Goal: Information Seeking & Learning: Find specific fact

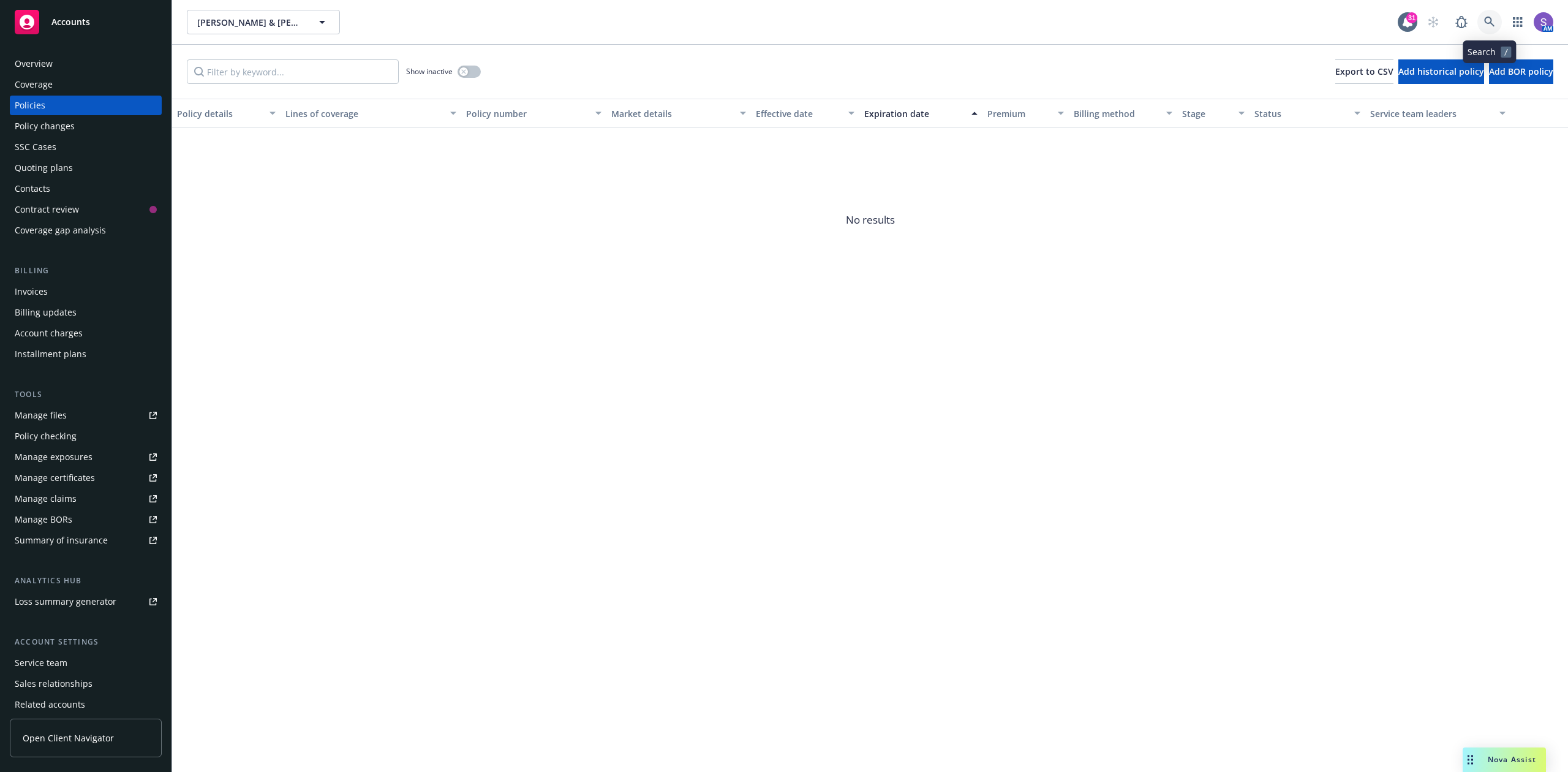
click at [1486, 22] on icon at bounding box center [1489, 21] width 11 height 11
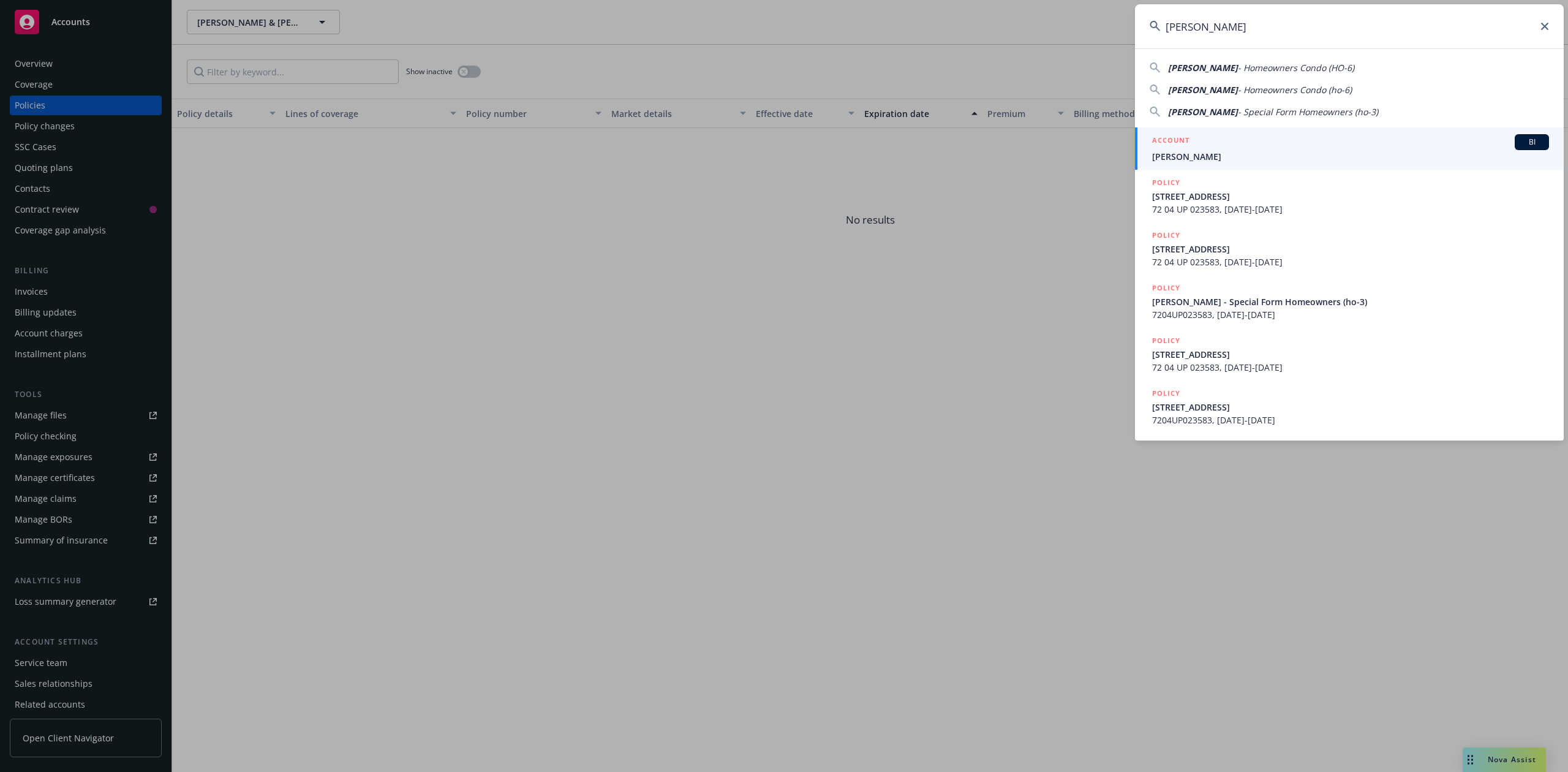
type input "[PERSON_NAME]"
click at [1241, 147] on div "ACCOUNT BI" at bounding box center [1350, 142] width 397 height 16
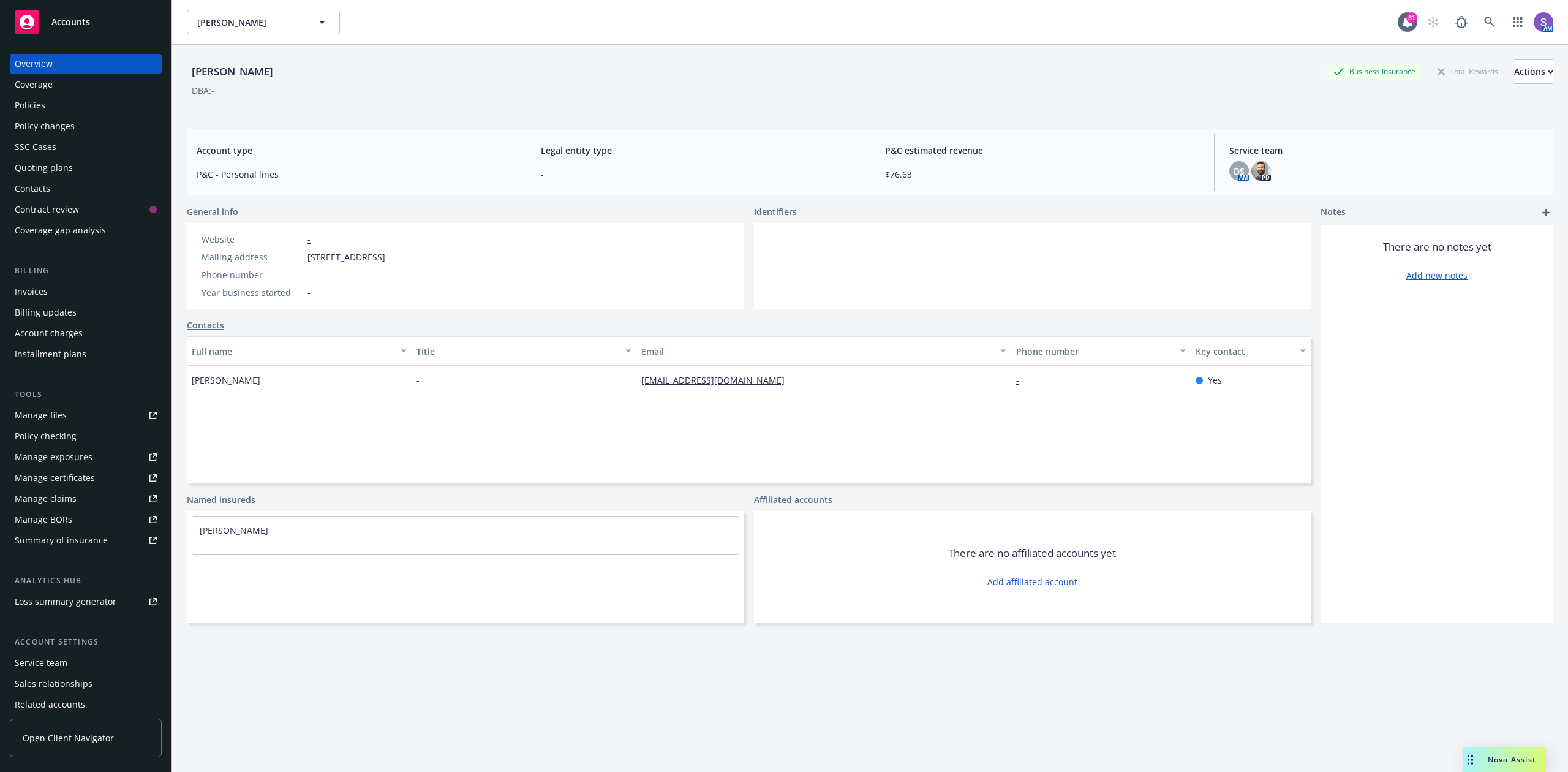
click at [43, 98] on div "Policies" at bounding box center [29, 105] width 30 height 19
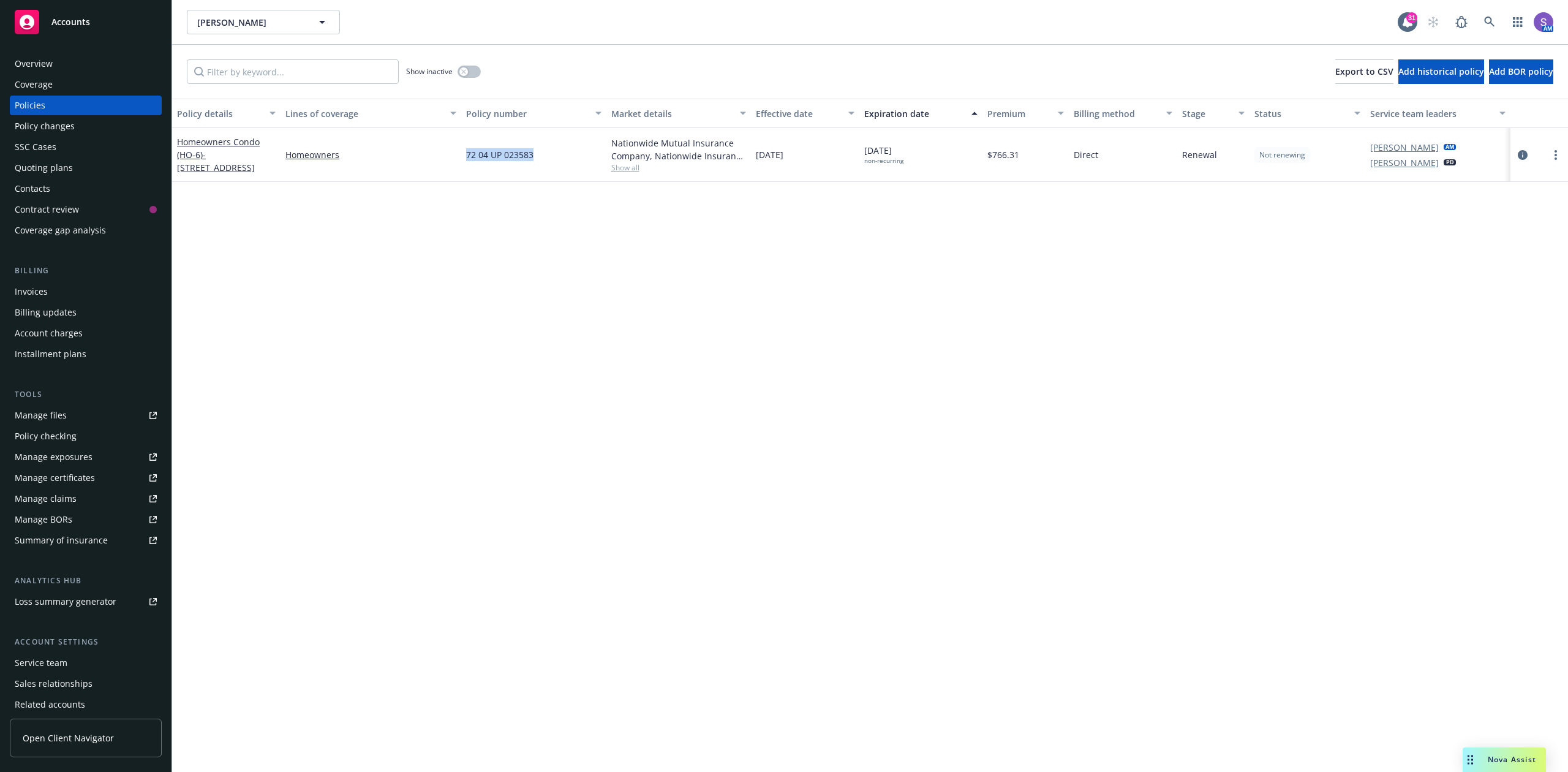
drag, startPoint x: 539, startPoint y: 158, endPoint x: 467, endPoint y: 157, distance: 72.0
click at [467, 157] on div "72 04 UP 023583" at bounding box center [533, 154] width 144 height 54
copy span "72 04 UP 023583"
click at [67, 61] on div "Overview" at bounding box center [86, 63] width 142 height 19
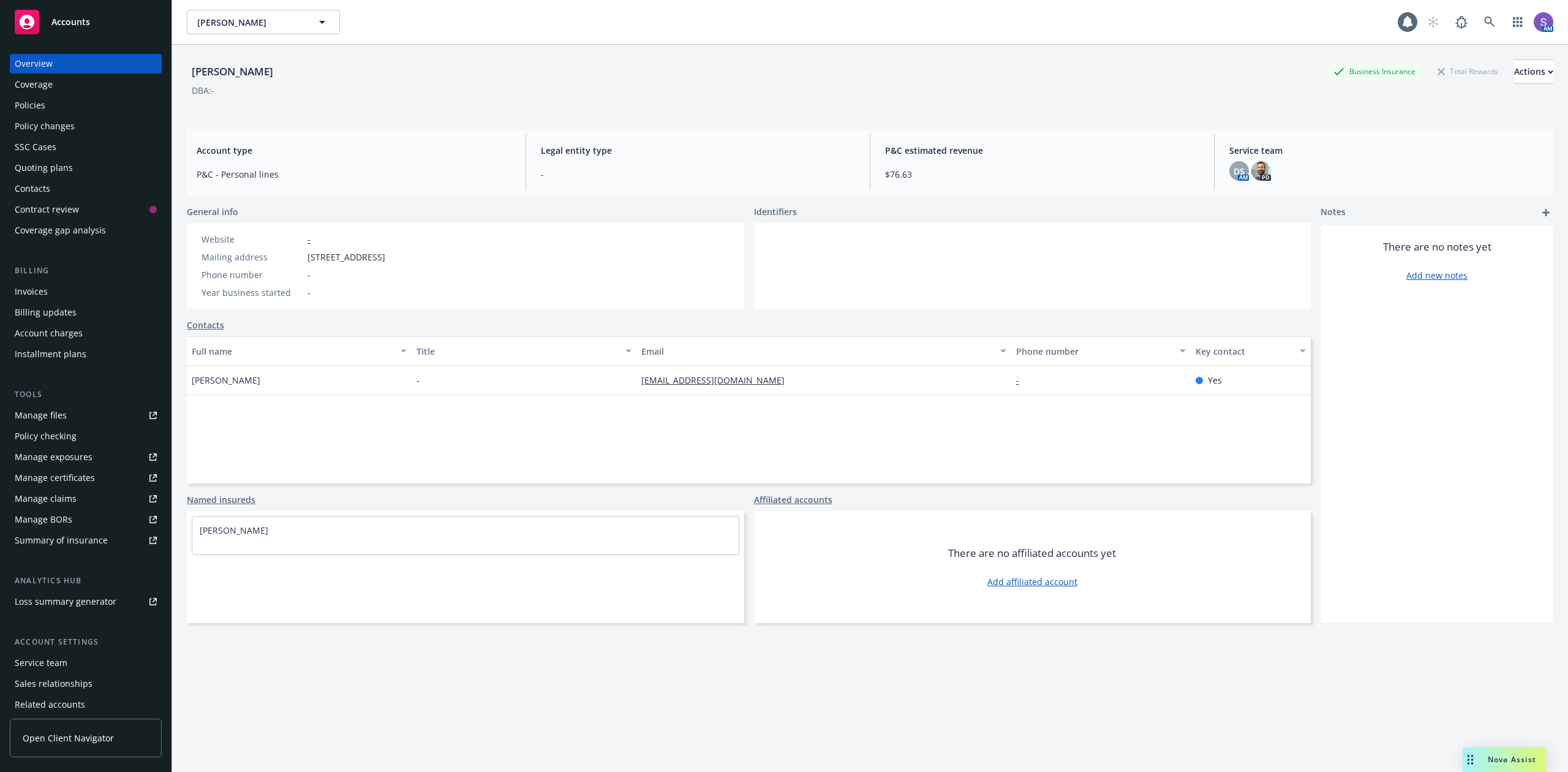
click at [385, 256] on span "[STREET_ADDRESS]" at bounding box center [347, 256] width 78 height 13
copy span "92704"
click at [28, 113] on div "Policies" at bounding box center [29, 105] width 30 height 19
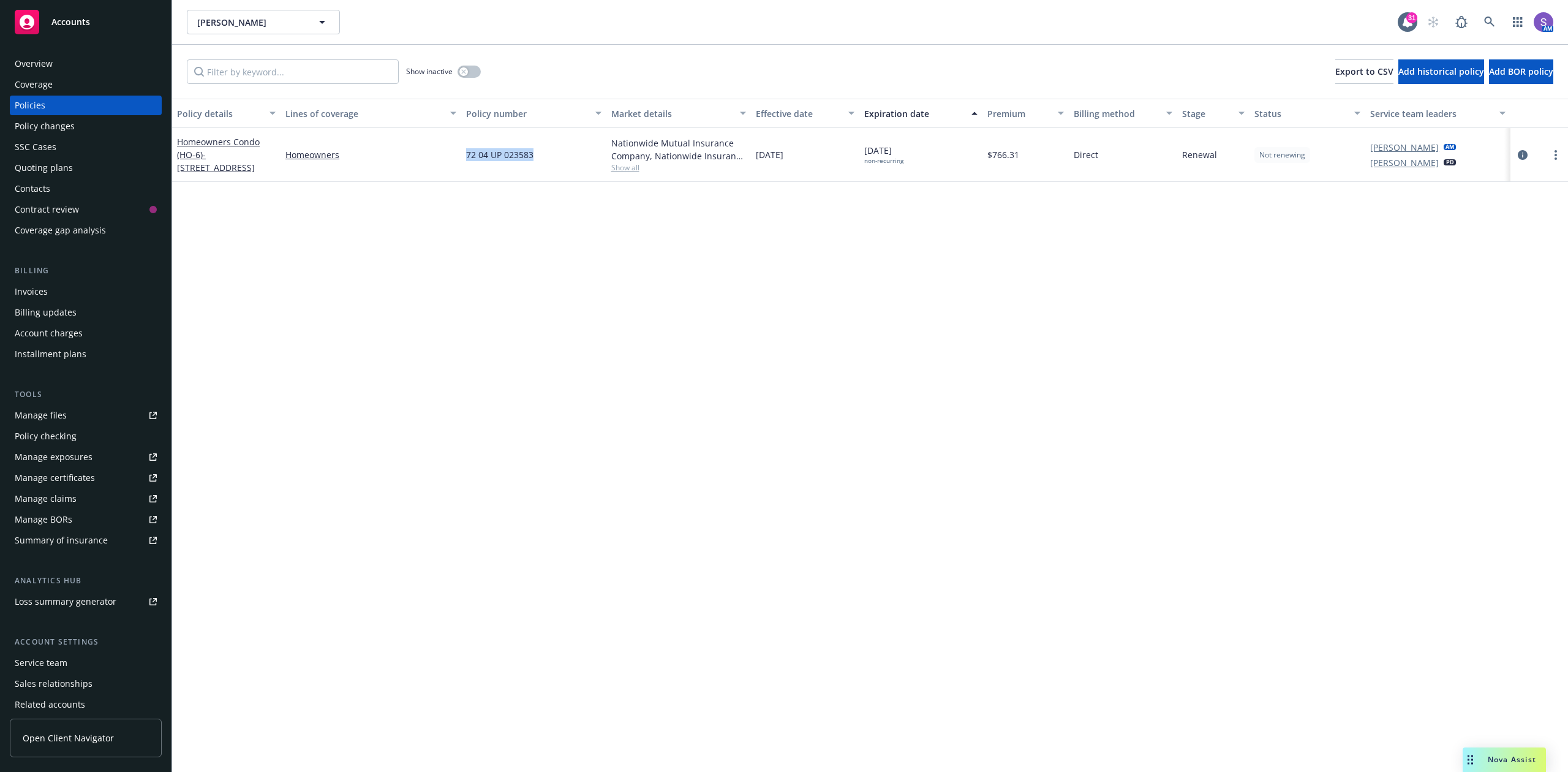
drag, startPoint x: 556, startPoint y: 152, endPoint x: 457, endPoint y: 149, distance: 99.0
click at [457, 149] on div "Homeowners Condo (HO-6) - [STREET_ADDRESS] Homeowners 72 04 UP 023583 Nationwid…" at bounding box center [870, 154] width 1396 height 54
copy div "72 04 UP 023583"
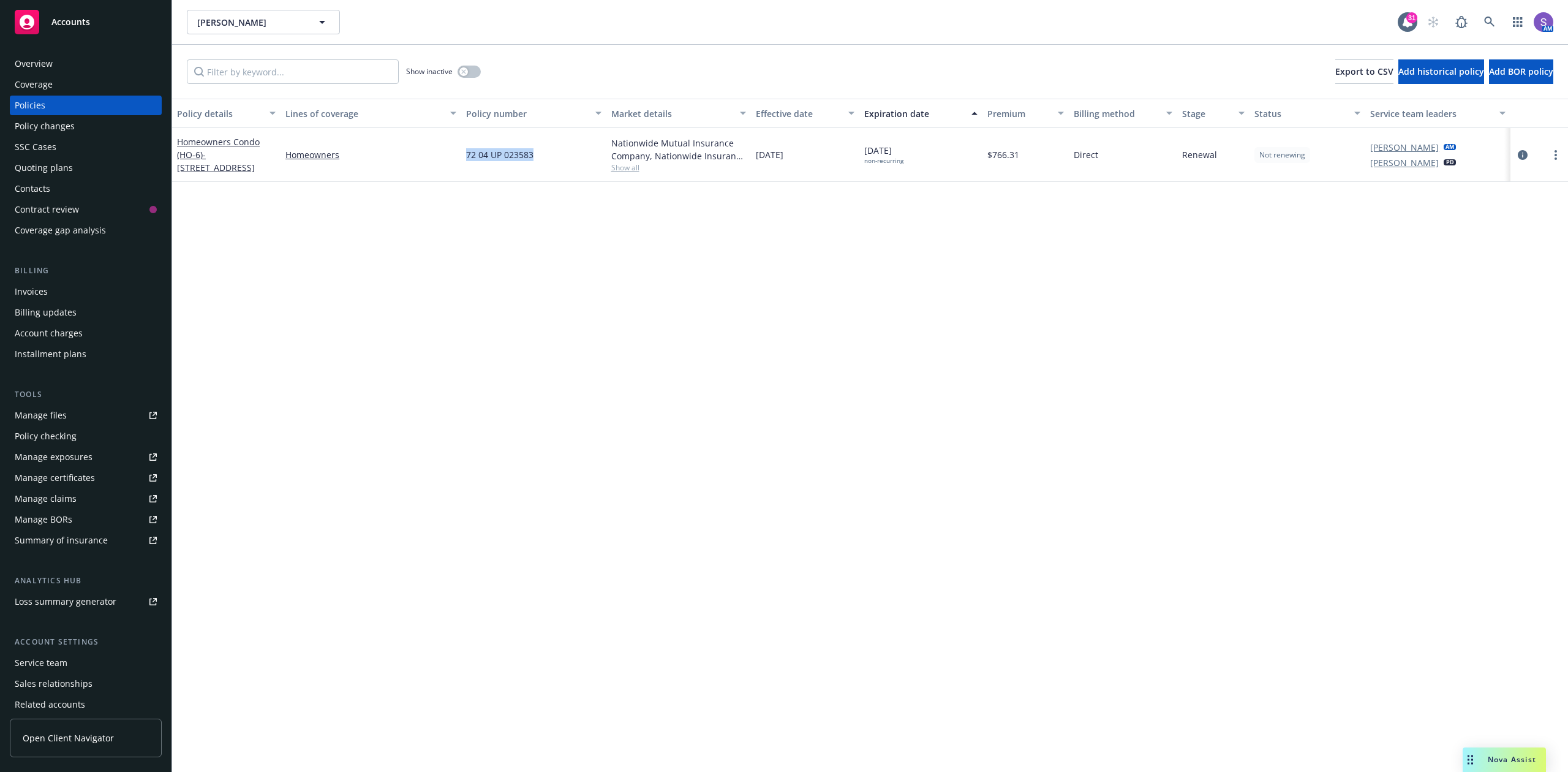
click at [506, 161] on span "72 04 UP 023583" at bounding box center [499, 154] width 67 height 13
copy div "72 04 UP 023583"
drag, startPoint x: 555, startPoint y: 281, endPoint x: 589, endPoint y: 285, distance: 34.2
click at [555, 281] on div "Policy details Lines of coverage Policy number Market details Effective date Ex…" at bounding box center [870, 435] width 1396 height 674
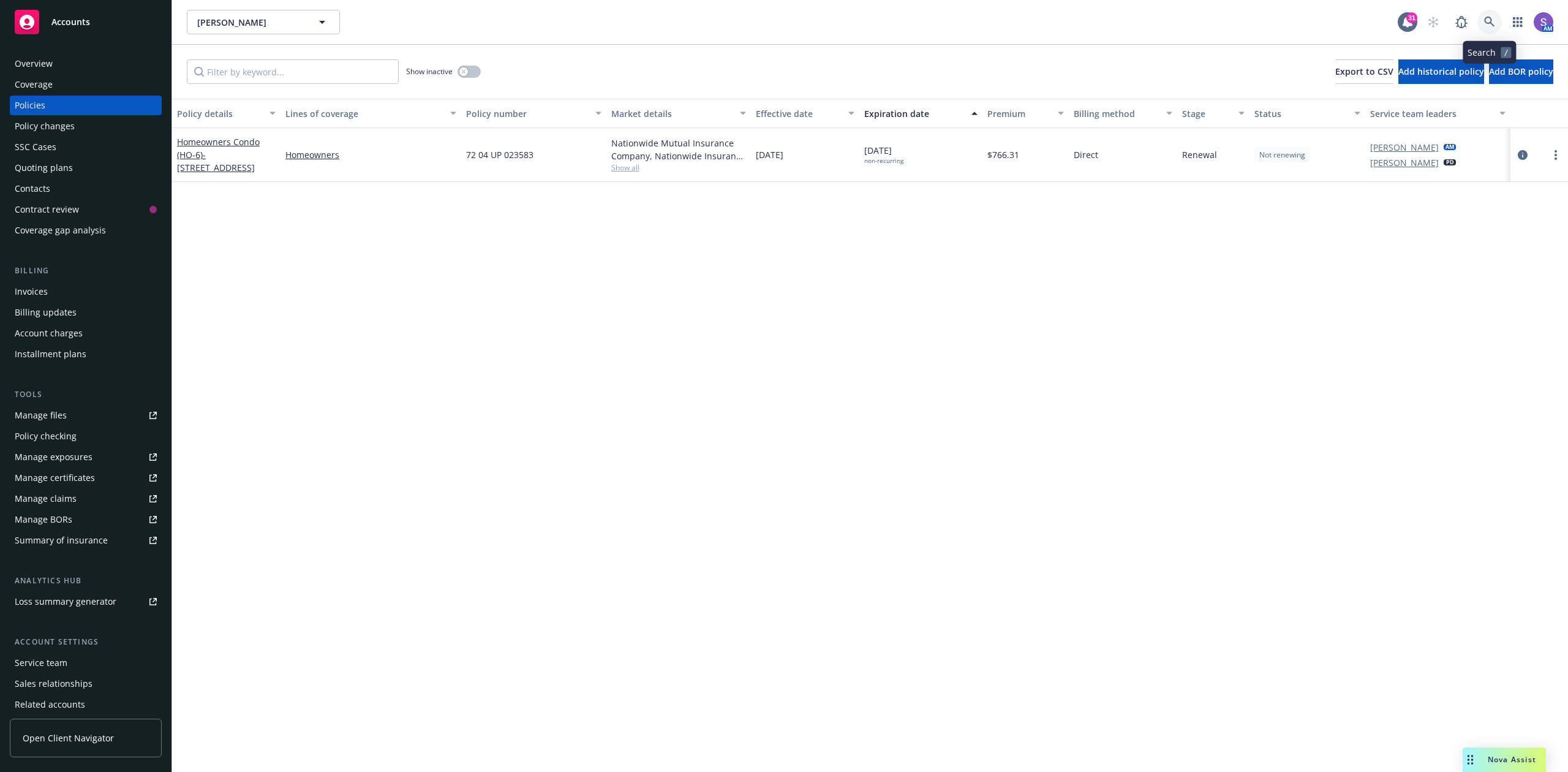
click at [1488, 20] on icon at bounding box center [1489, 21] width 11 height 11
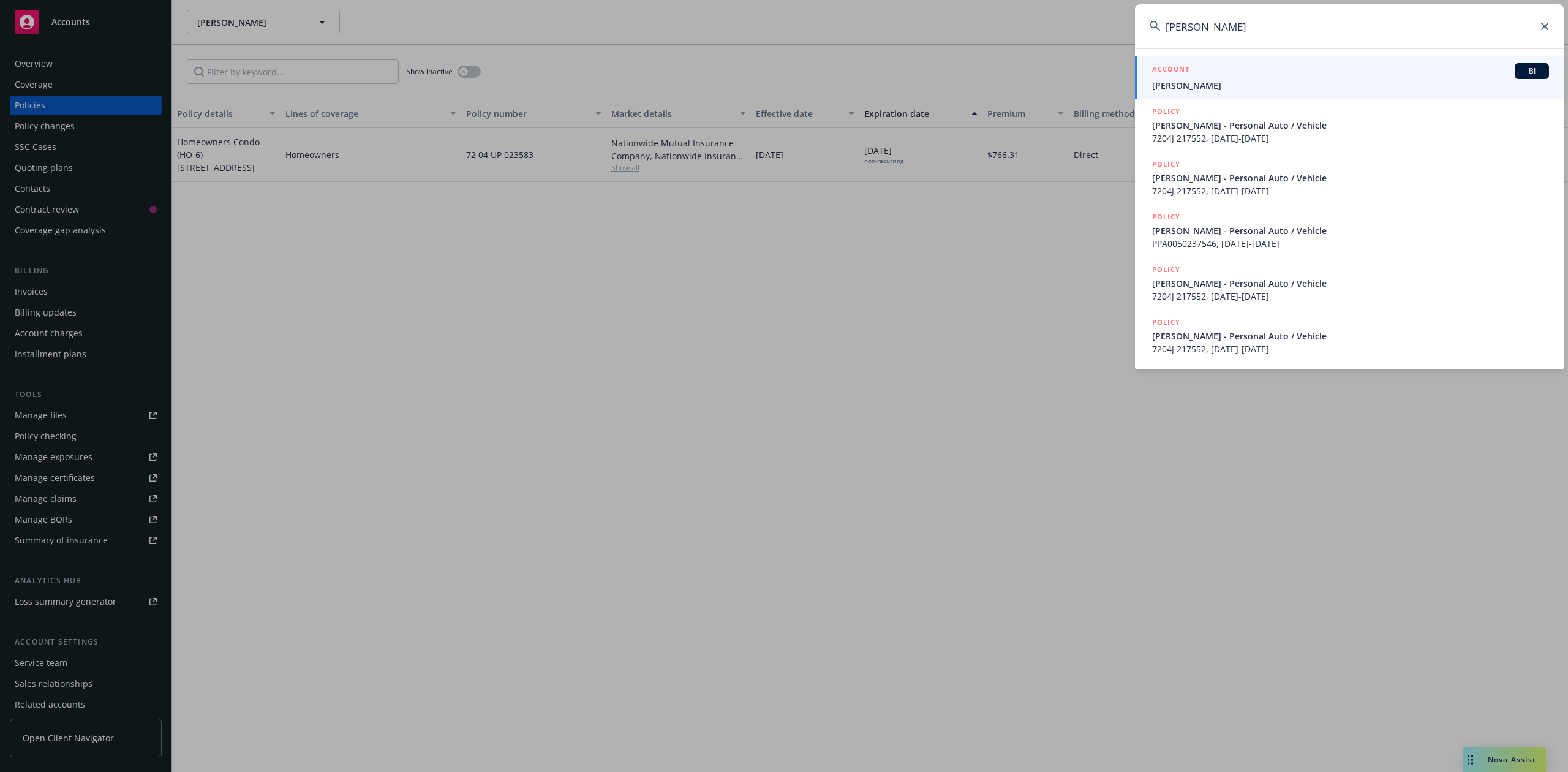
type input "[PERSON_NAME]"
click at [1201, 77] on div "ACCOUNT BI" at bounding box center [1350, 71] width 397 height 16
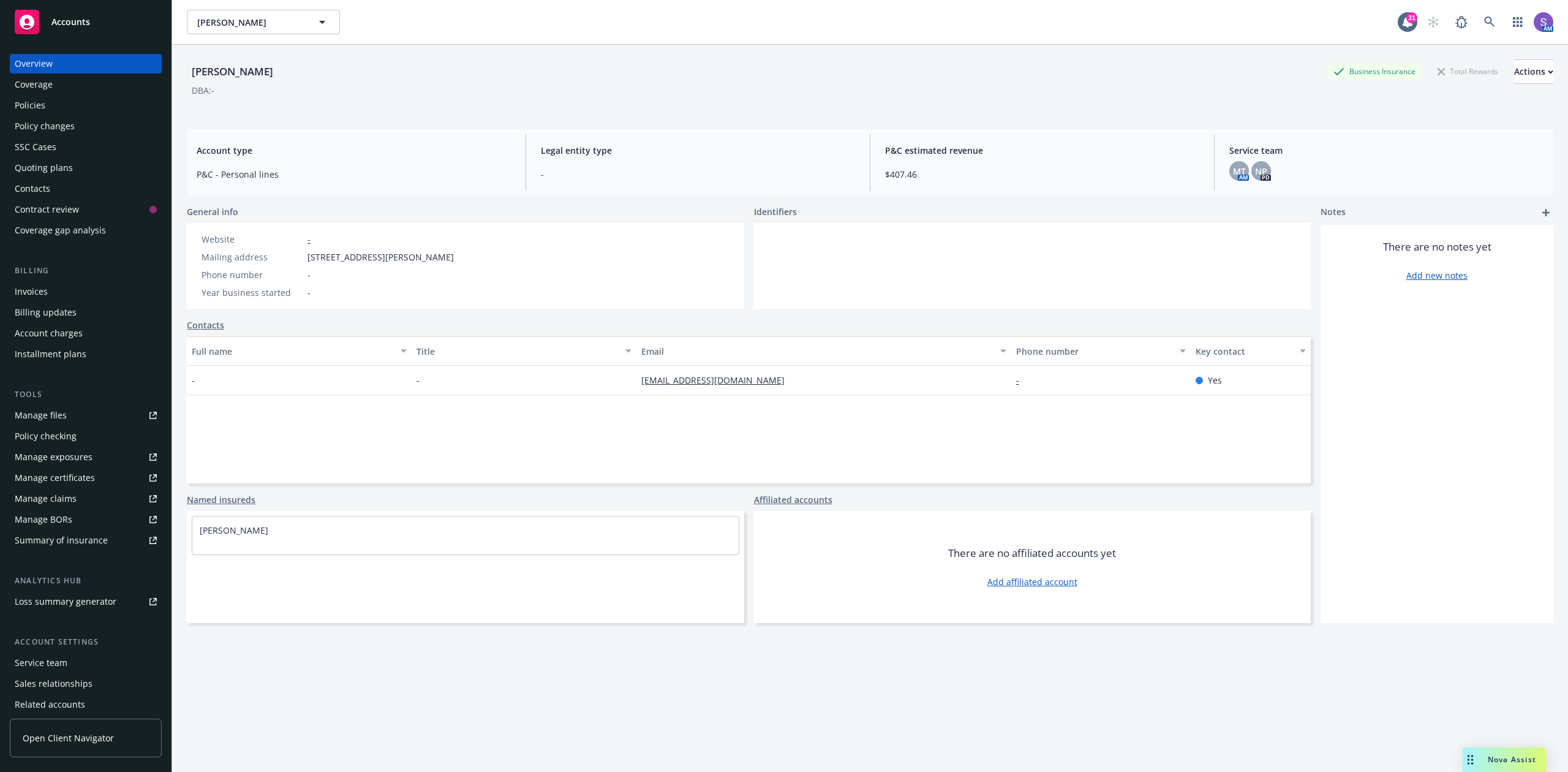
click at [37, 104] on div "Policies" at bounding box center [29, 105] width 30 height 19
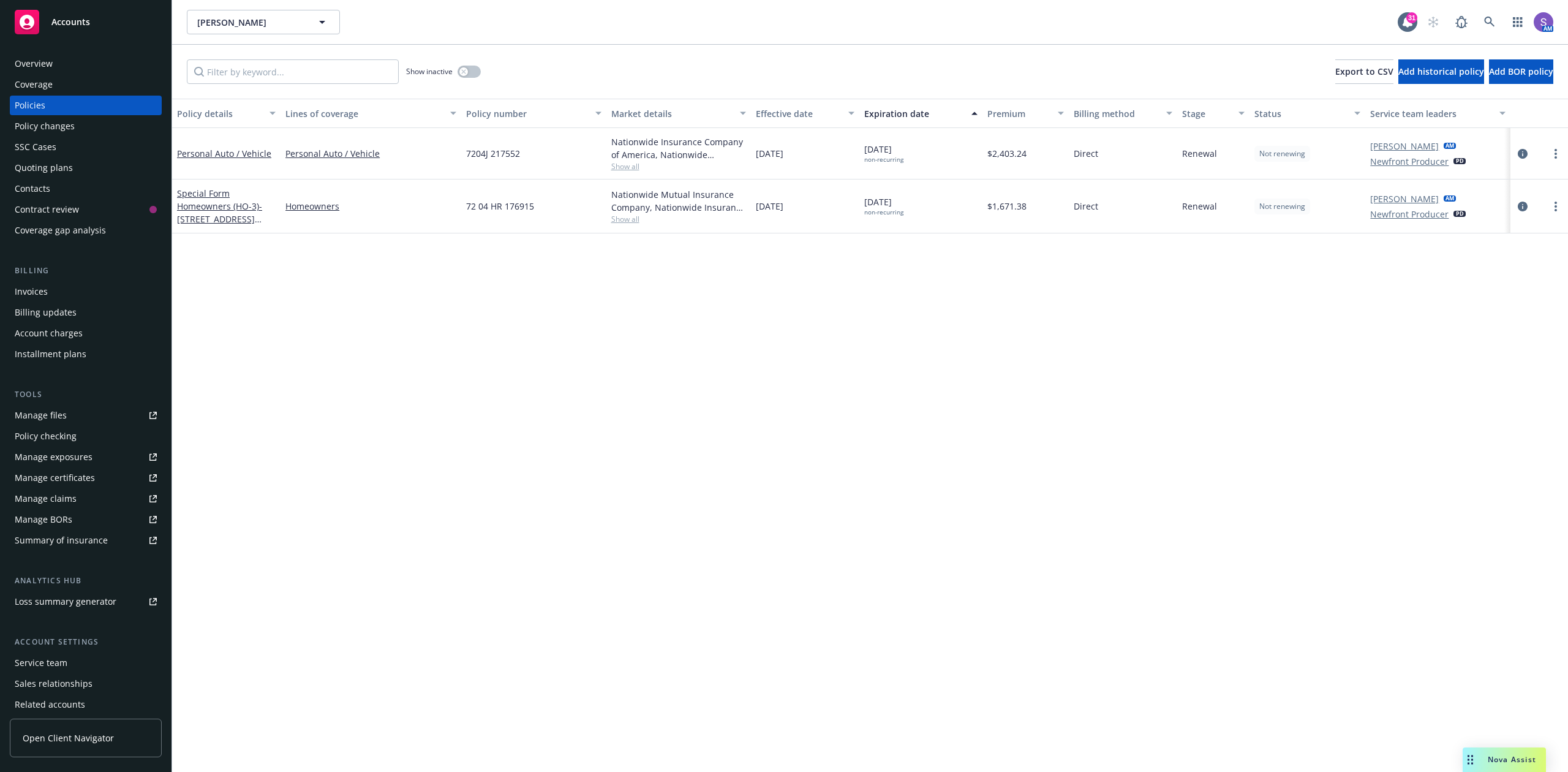
click at [496, 199] on div "72 04 HR 176915" at bounding box center [533, 206] width 144 height 54
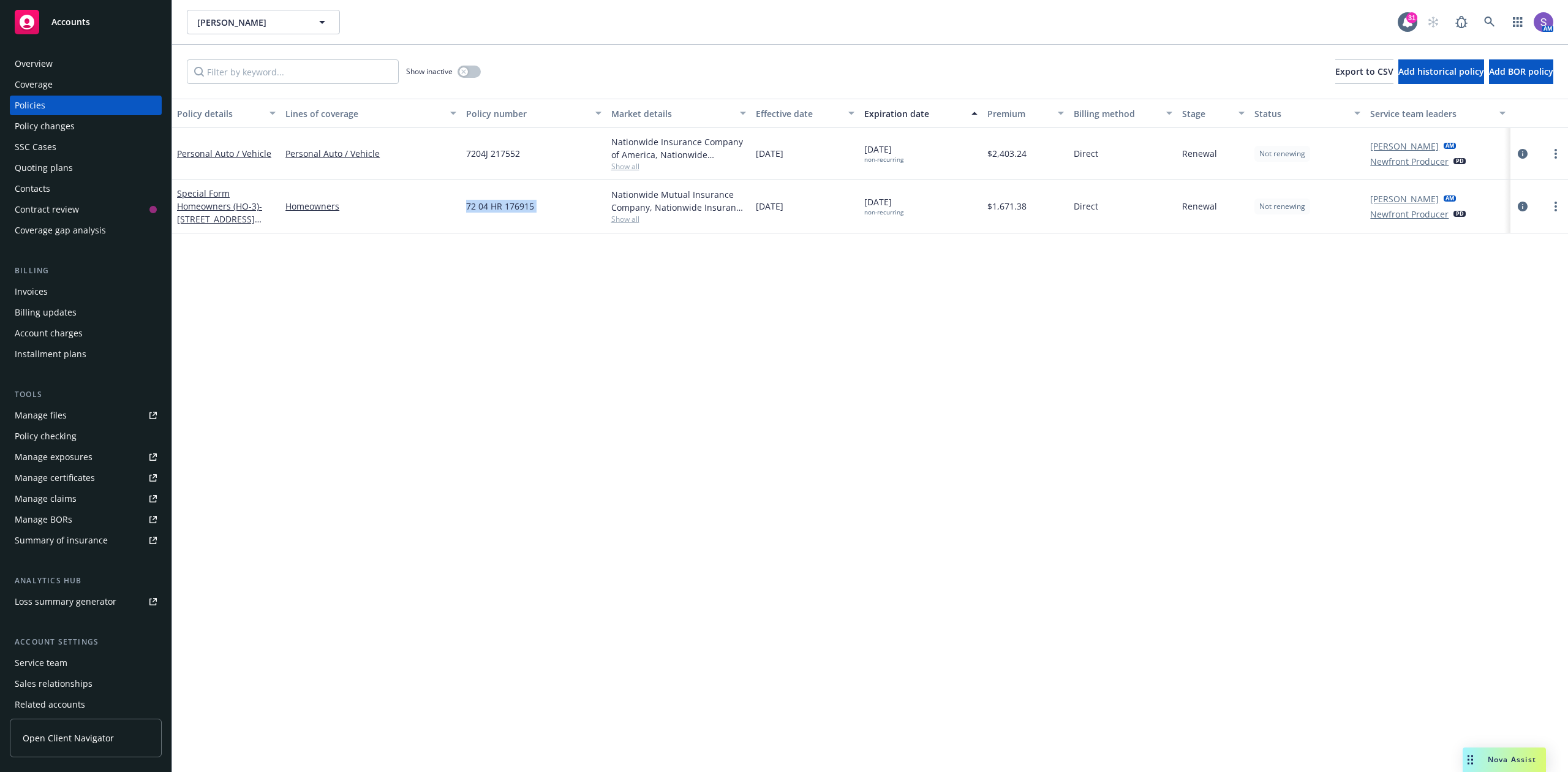
click at [496, 199] on div "72 04 HR 176915" at bounding box center [533, 206] width 144 height 54
click at [489, 150] on span "7204J 217552" at bounding box center [492, 153] width 54 height 13
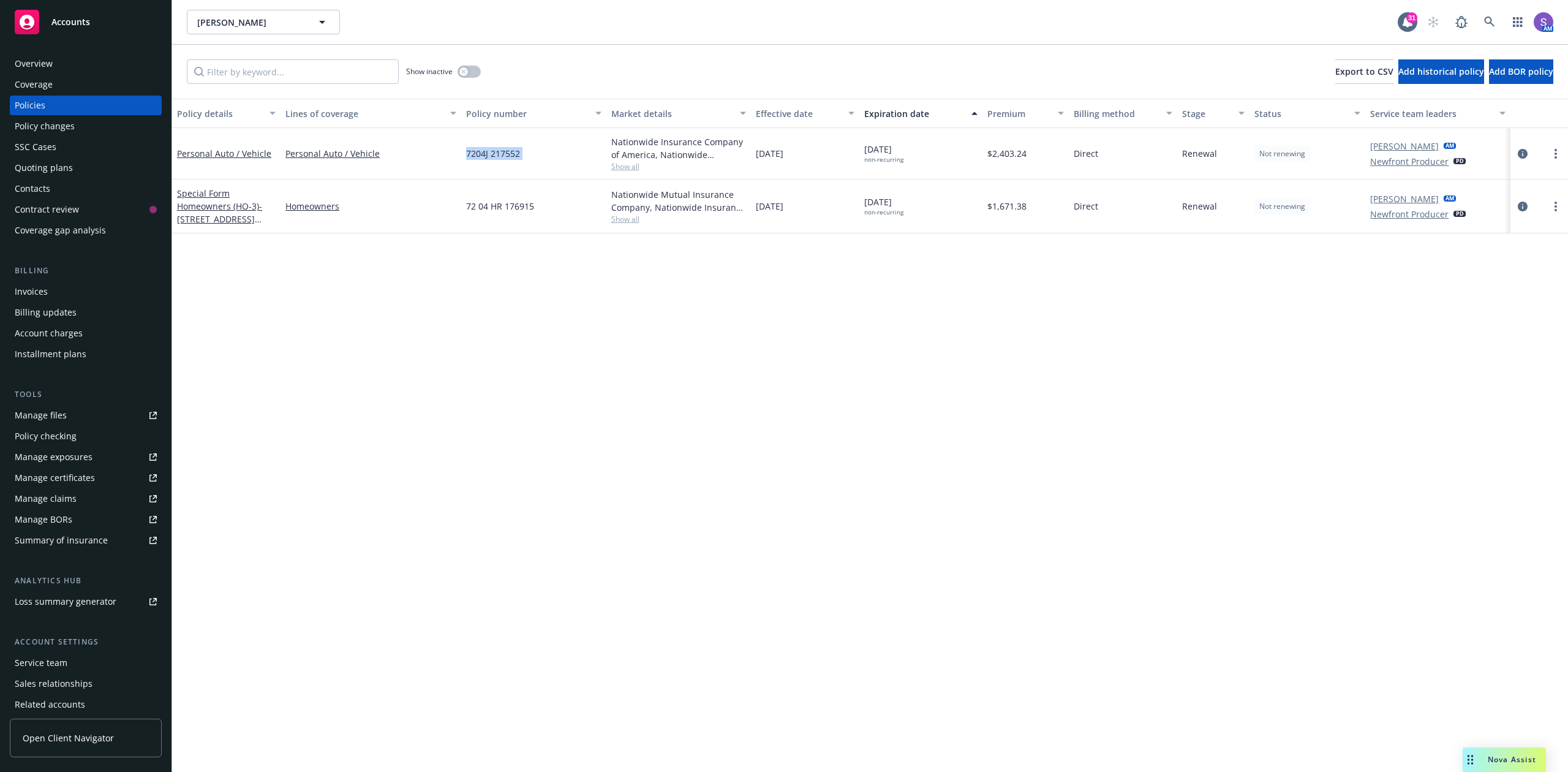
click at [489, 150] on span "7204J 217552" at bounding box center [492, 153] width 54 height 13
copy span "7204J 217552"
click at [1488, 17] on icon at bounding box center [1489, 21] width 11 height 11
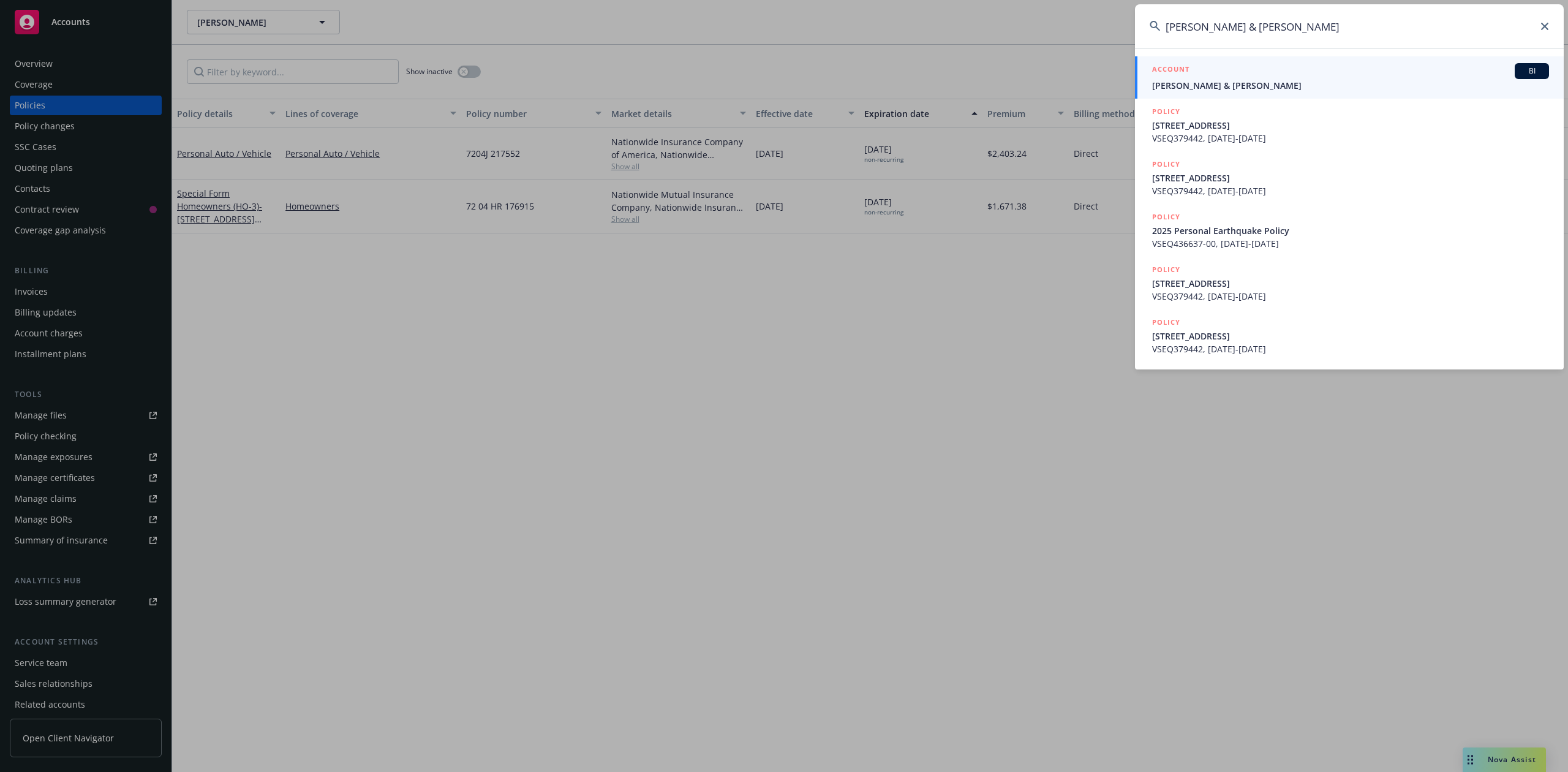
type input "[PERSON_NAME] & [PERSON_NAME]"
click at [1226, 87] on span "[PERSON_NAME] & [PERSON_NAME]" at bounding box center [1350, 85] width 397 height 13
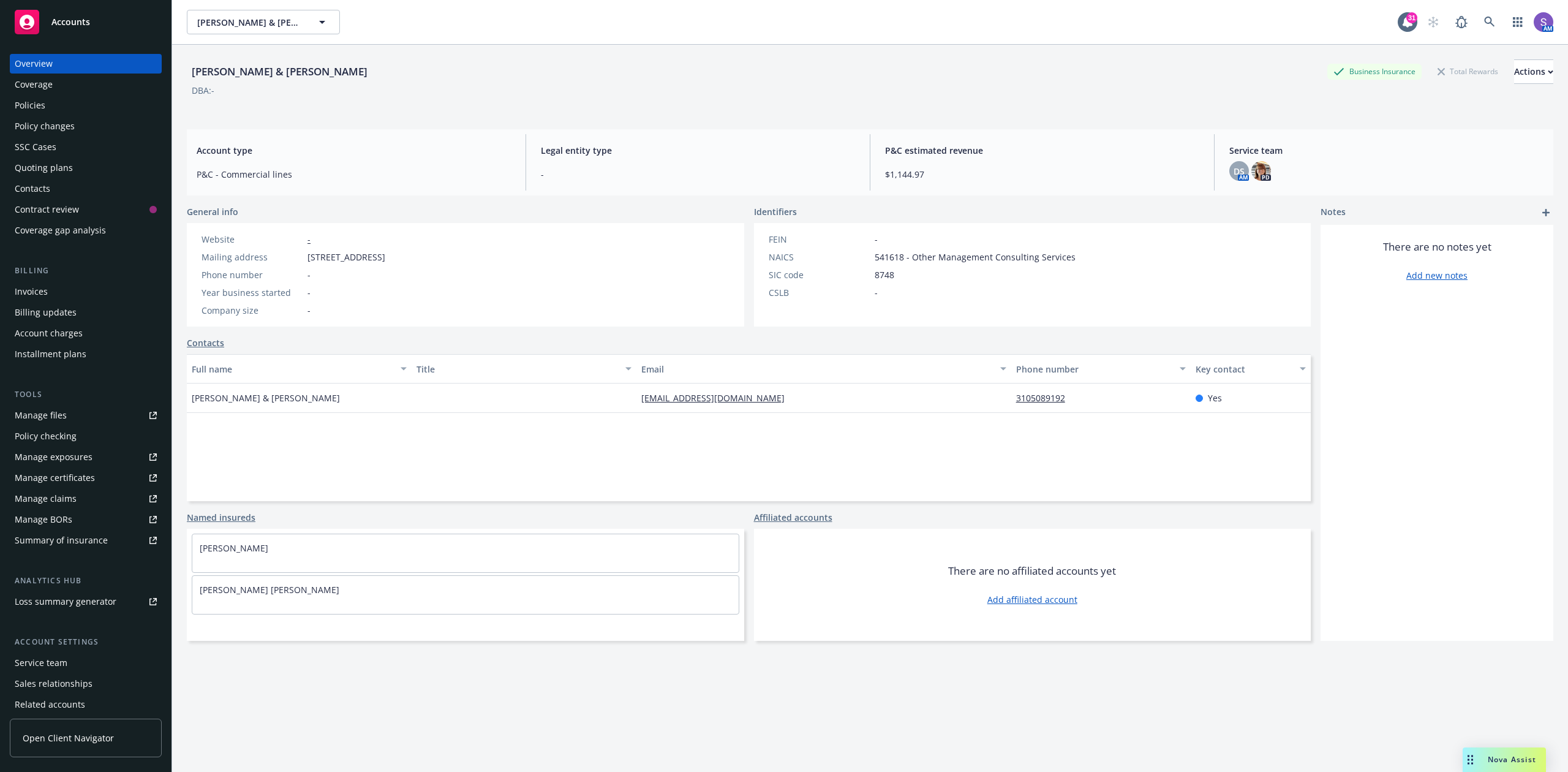
click at [38, 101] on div "Policies" at bounding box center [29, 105] width 30 height 19
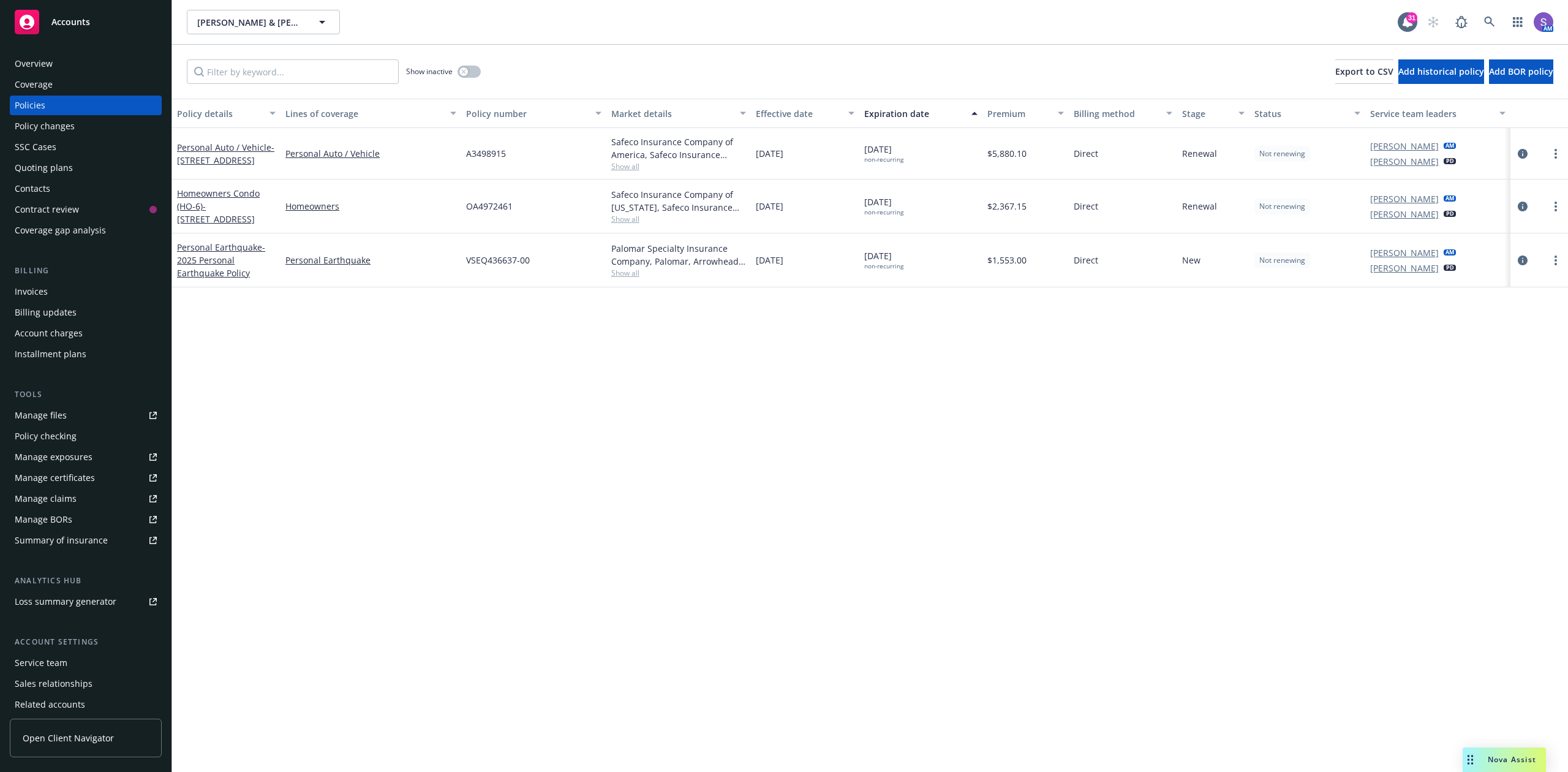
click at [481, 211] on span "OA4972461" at bounding box center [489, 206] width 47 height 13
copy span "OA4972461"
click at [492, 152] on span "A3498915" at bounding box center [485, 153] width 40 height 13
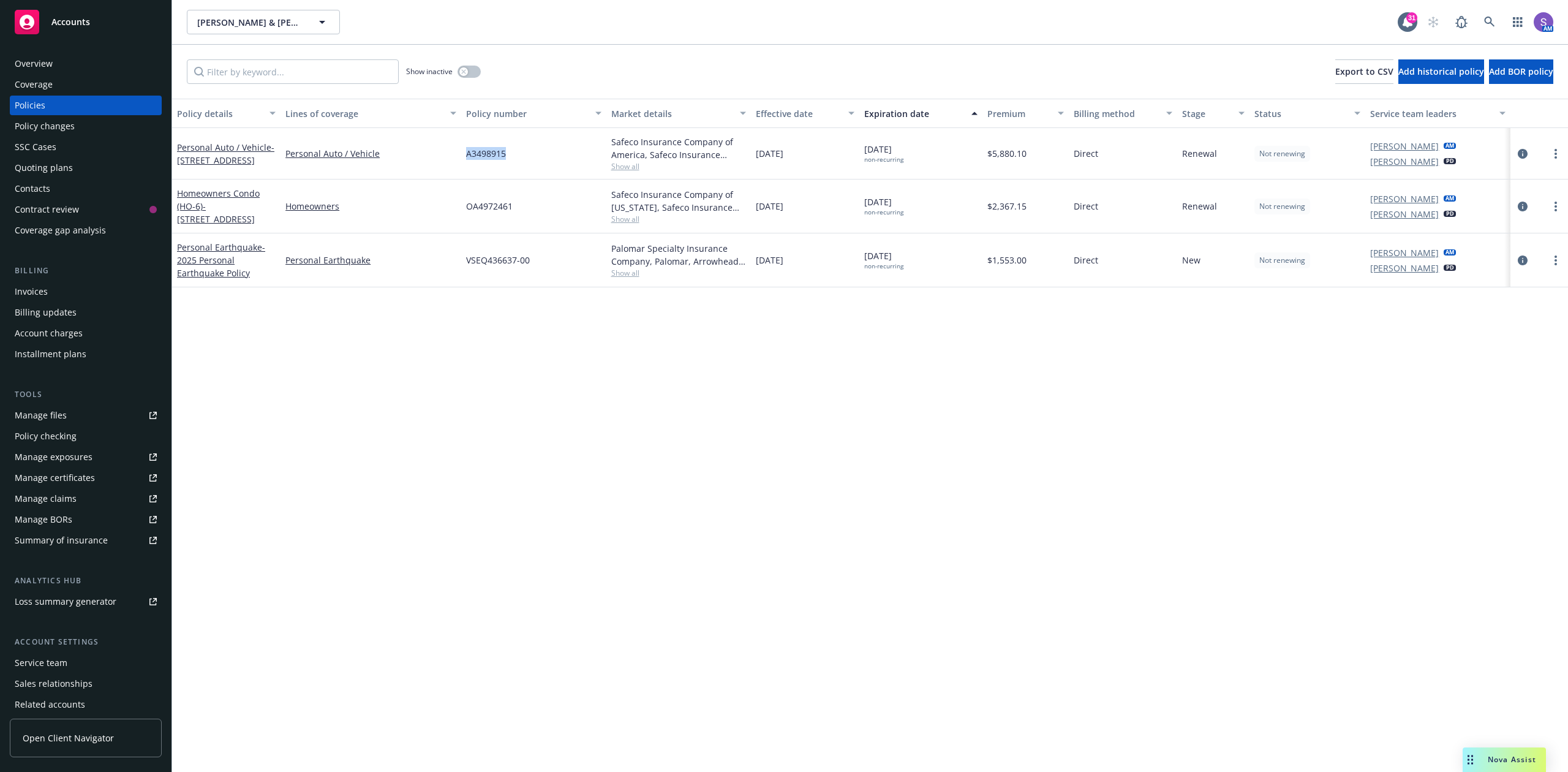
click at [492, 152] on span "A3498915" at bounding box center [485, 153] width 40 height 13
copy span "A3498915"
click at [488, 207] on span "OA4972461" at bounding box center [489, 206] width 47 height 13
click at [483, 205] on span "OA4972461" at bounding box center [489, 206] width 47 height 13
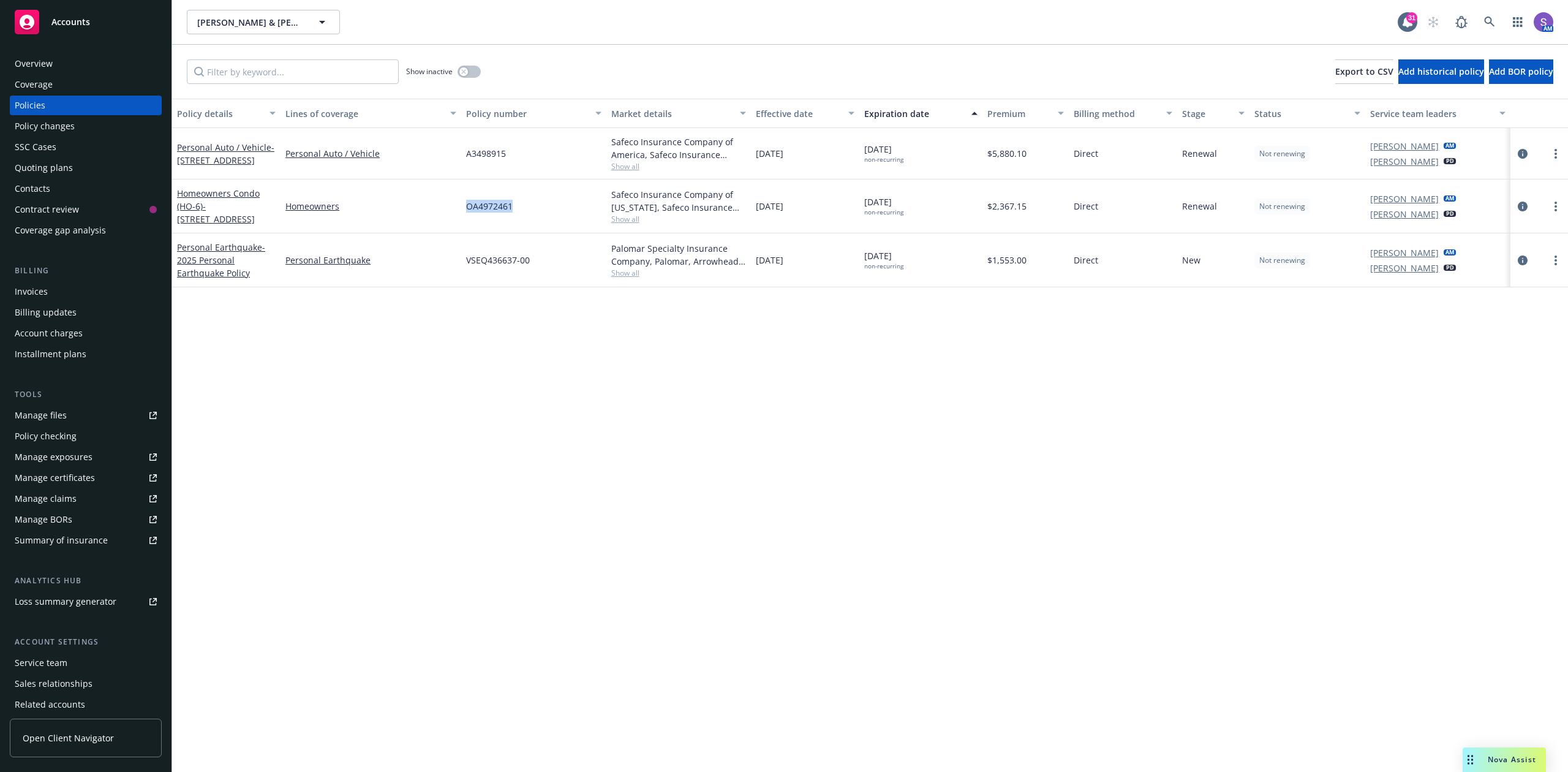
click at [483, 205] on span "OA4972461" at bounding box center [489, 206] width 47 height 13
click at [1493, 18] on icon at bounding box center [1489, 21] width 11 height 11
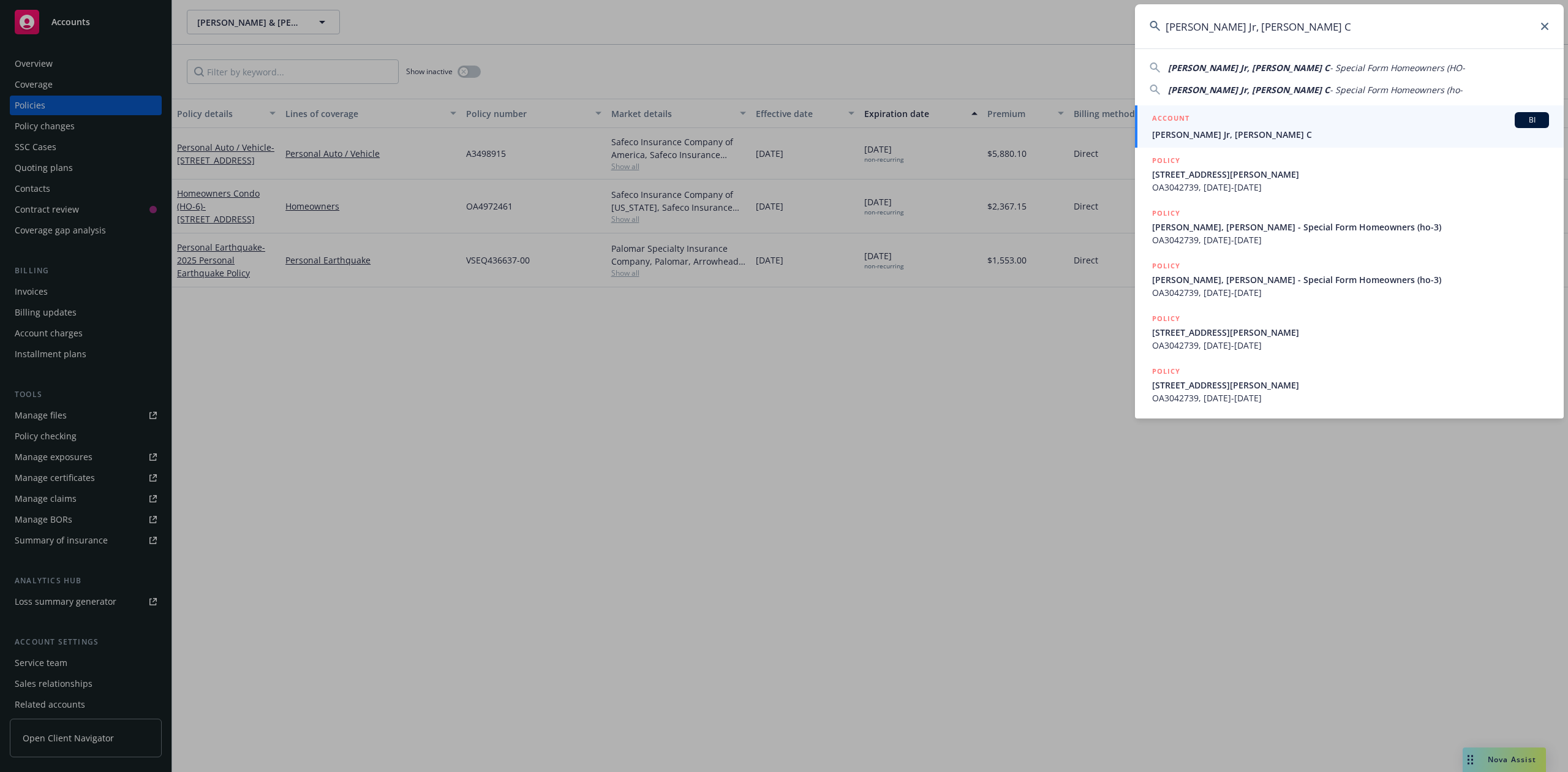
type input "[PERSON_NAME] Jr, [PERSON_NAME] C"
click at [1215, 124] on div "ACCOUNT BI" at bounding box center [1350, 120] width 397 height 16
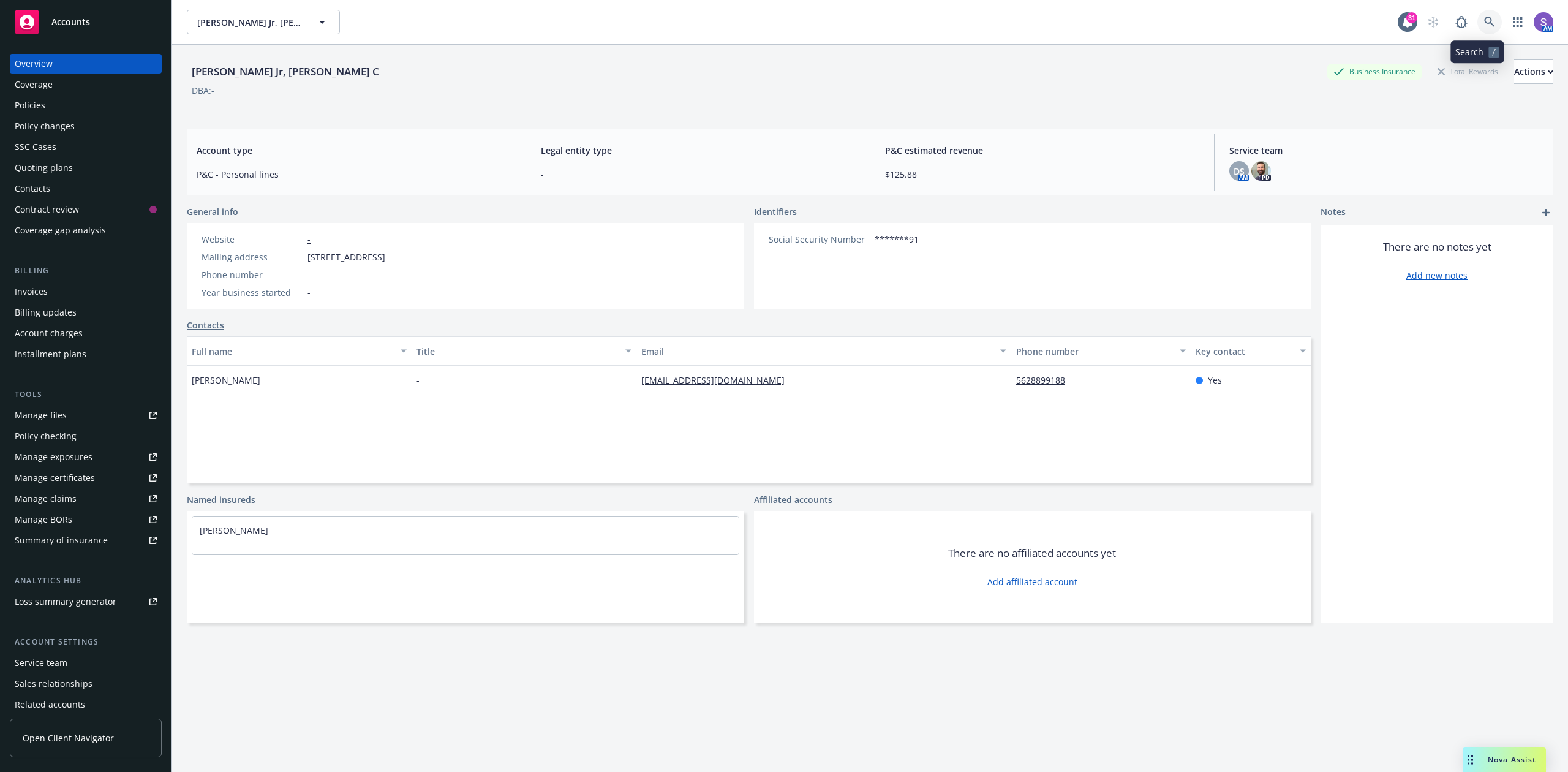
click at [1484, 23] on icon at bounding box center [1489, 21] width 11 height 11
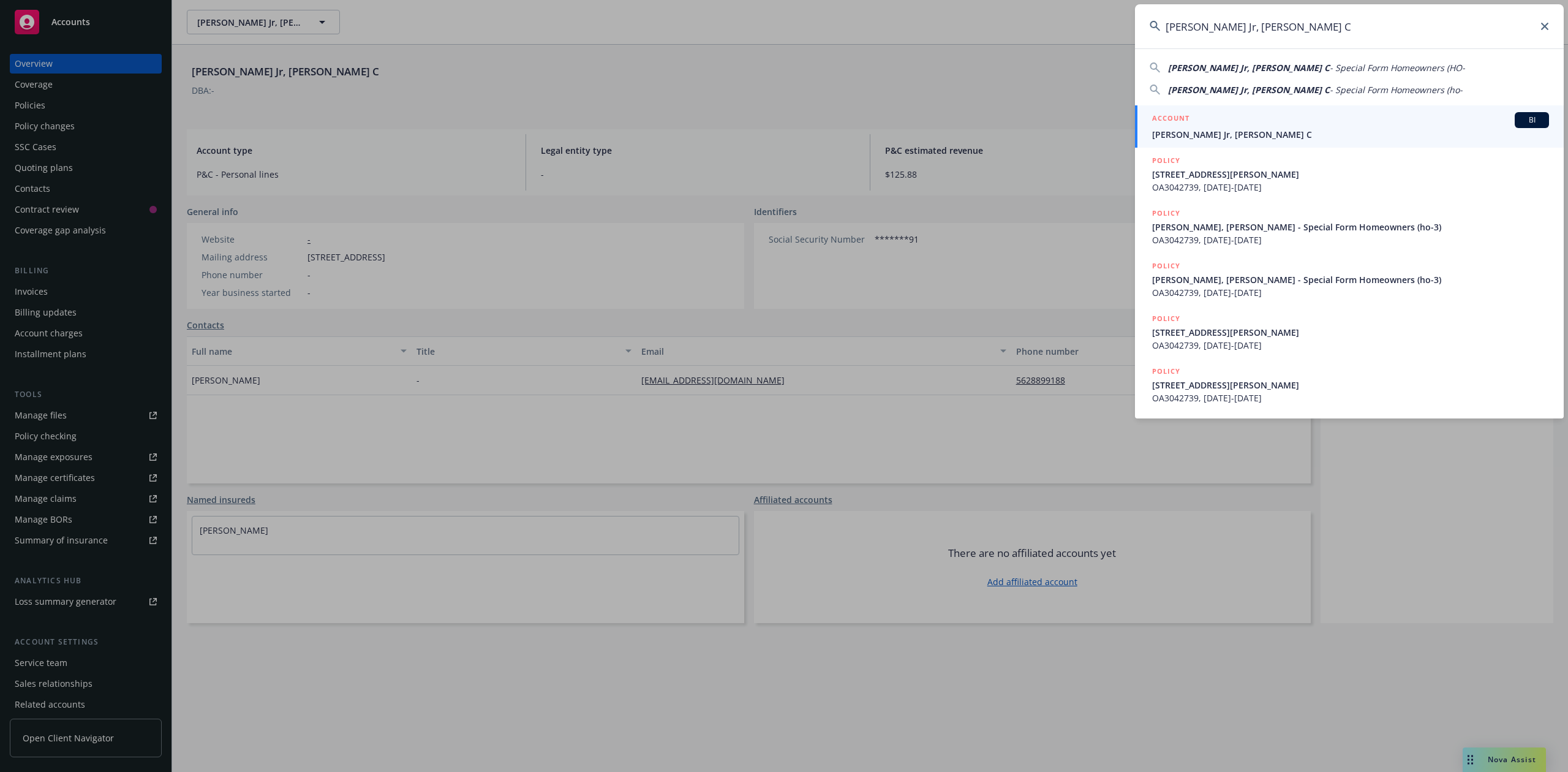
type input "[PERSON_NAME] Jr, [PERSON_NAME] C"
click at [1243, 135] on span "[PERSON_NAME] Jr, [PERSON_NAME] C" at bounding box center [1350, 134] width 397 height 13
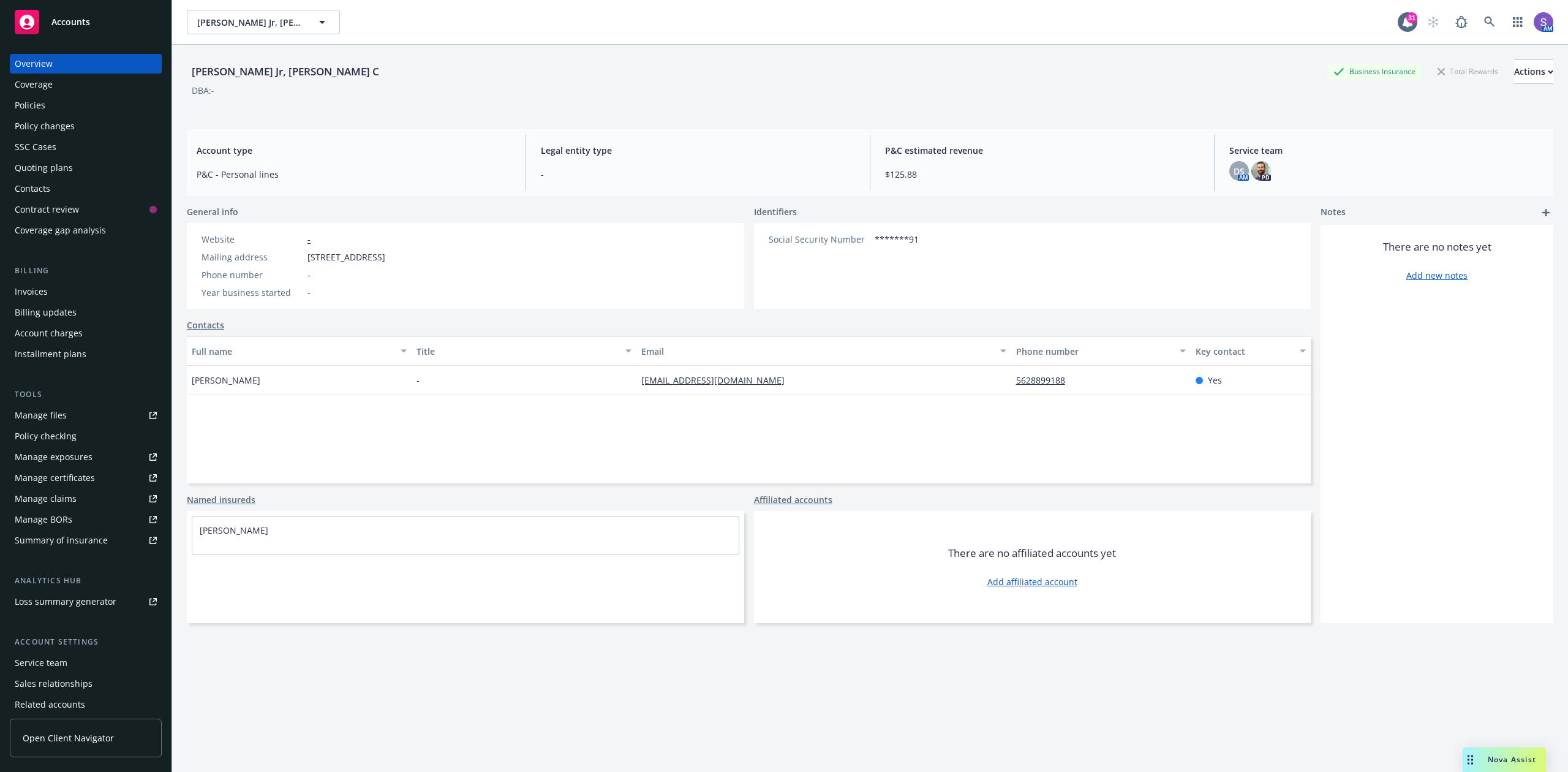
click at [42, 106] on div "Policies" at bounding box center [29, 105] width 30 height 19
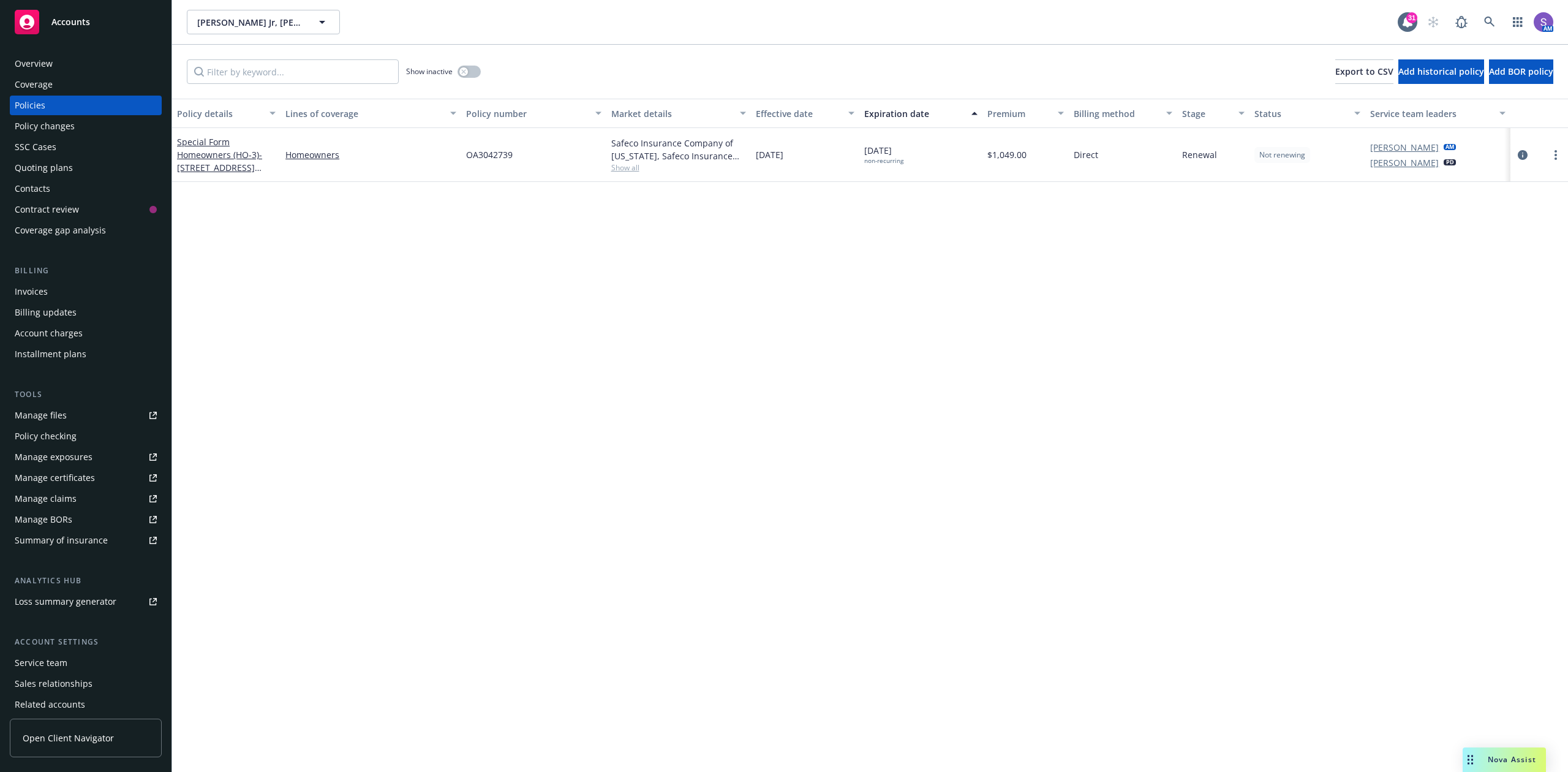
click at [493, 157] on span "OA3042739" at bounding box center [489, 154] width 47 height 13
